Goal: Task Accomplishment & Management: Manage account settings

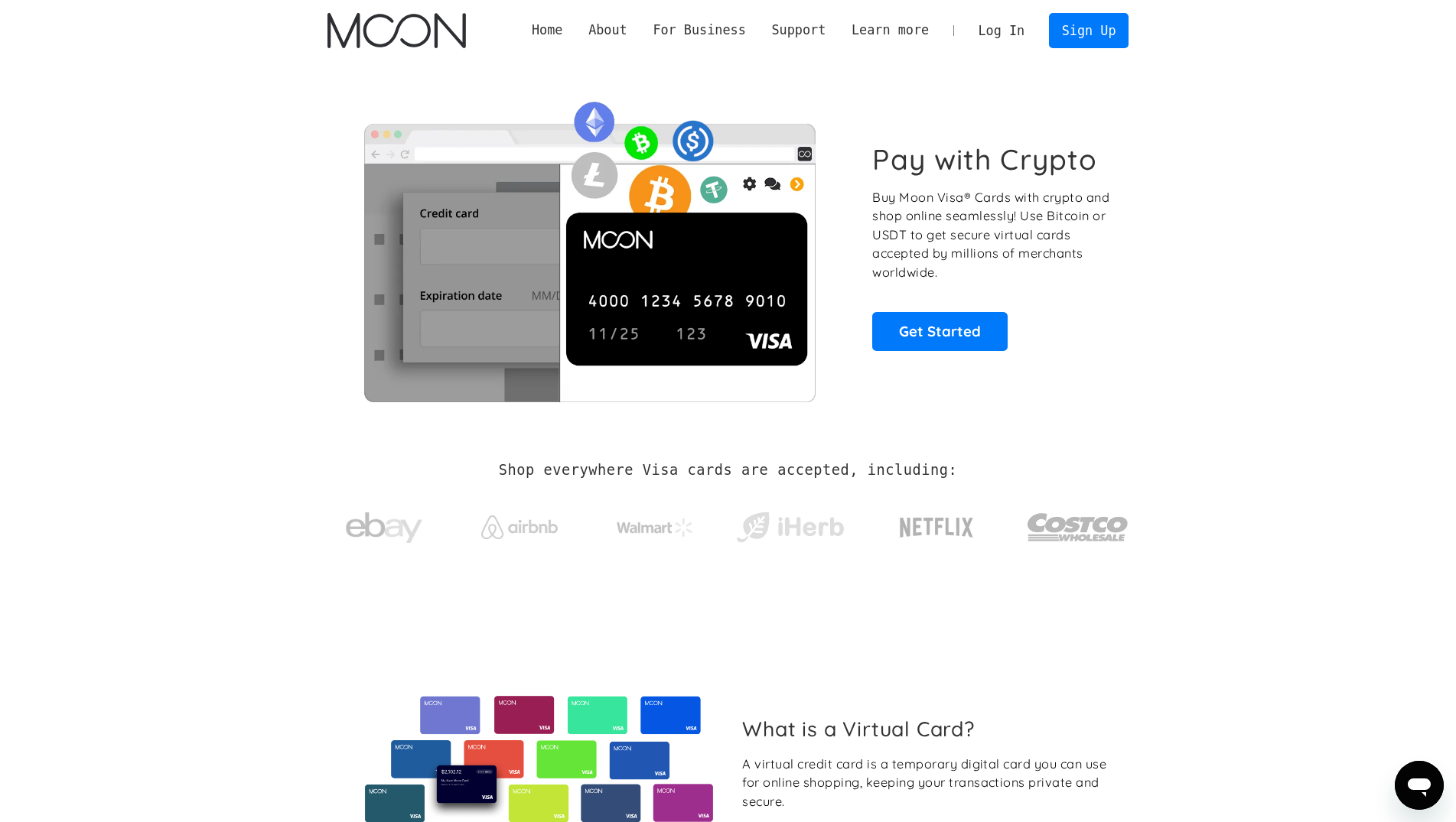
click at [719, 26] on link "Log In" at bounding box center [1001, 31] width 72 height 34
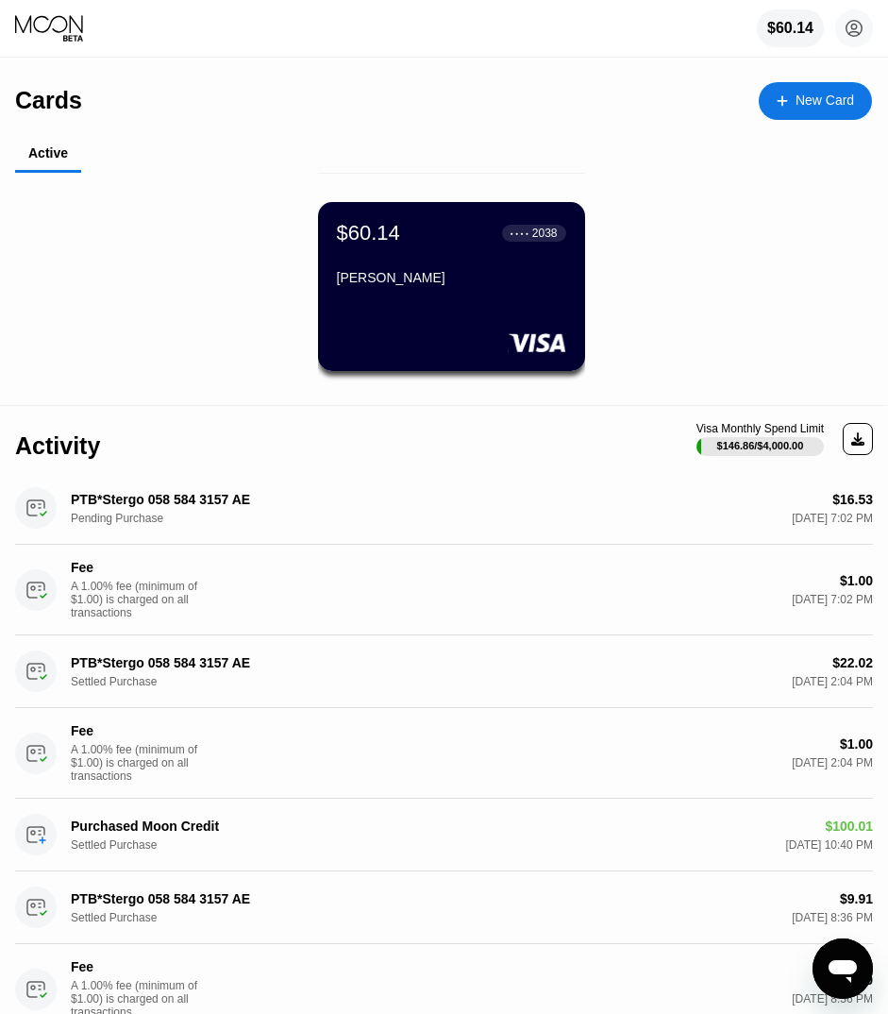
click at [460, 285] on div "Holkan Volkan" at bounding box center [451, 277] width 229 height 15
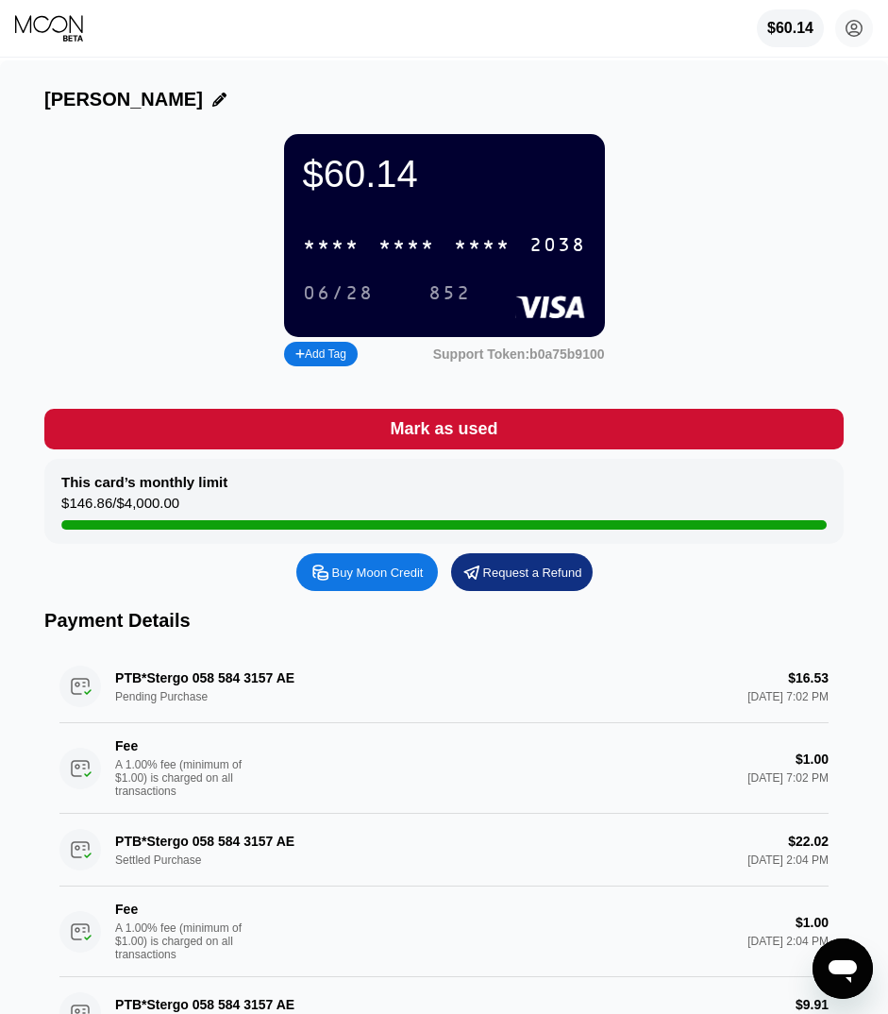
click at [399, 250] on div "* * * *" at bounding box center [407, 246] width 57 height 22
click at [362, 301] on div "06/28" at bounding box center [338, 294] width 71 height 22
drag, startPoint x: 169, startPoint y: 104, endPoint x: 56, endPoint y: 106, distance: 113.3
click at [56, 106] on div "Holkan Volkan" at bounding box center [444, 100] width 800 height 22
drag, startPoint x: 43, startPoint y: 99, endPoint x: 82, endPoint y: 100, distance: 38.7
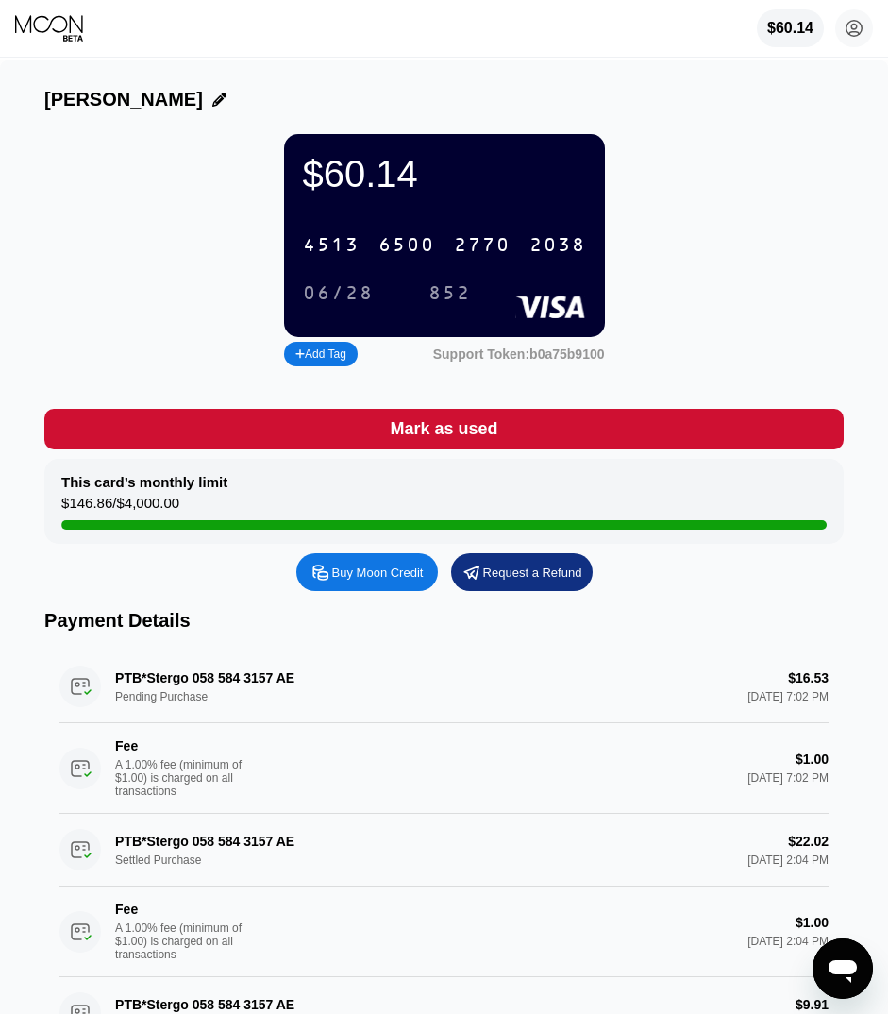
drag, startPoint x: 47, startPoint y: 98, endPoint x: 166, endPoint y: 106, distance: 119.2
click at [166, 106] on div "Holkan Volkan" at bounding box center [123, 100] width 159 height 22
copy div "Holkan Volkan"
